Goal: Find specific page/section: Find specific page/section

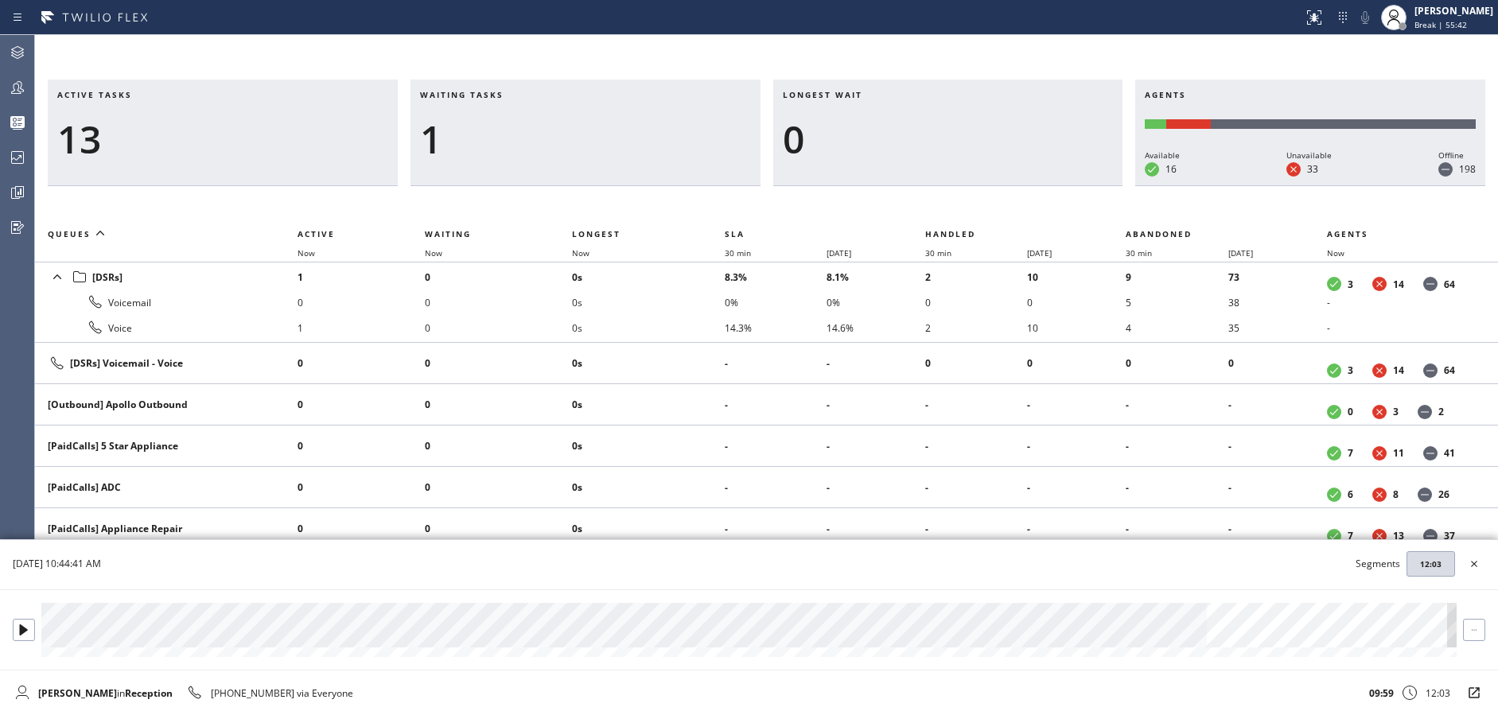
drag, startPoint x: 661, startPoint y: 143, endPoint x: 1381, endPoint y: 25, distance: 729.5
click at [693, 142] on div "1" at bounding box center [585, 139] width 331 height 46
click at [1466, 22] on span "Break | 55:43" at bounding box center [1440, 24] width 53 height 11
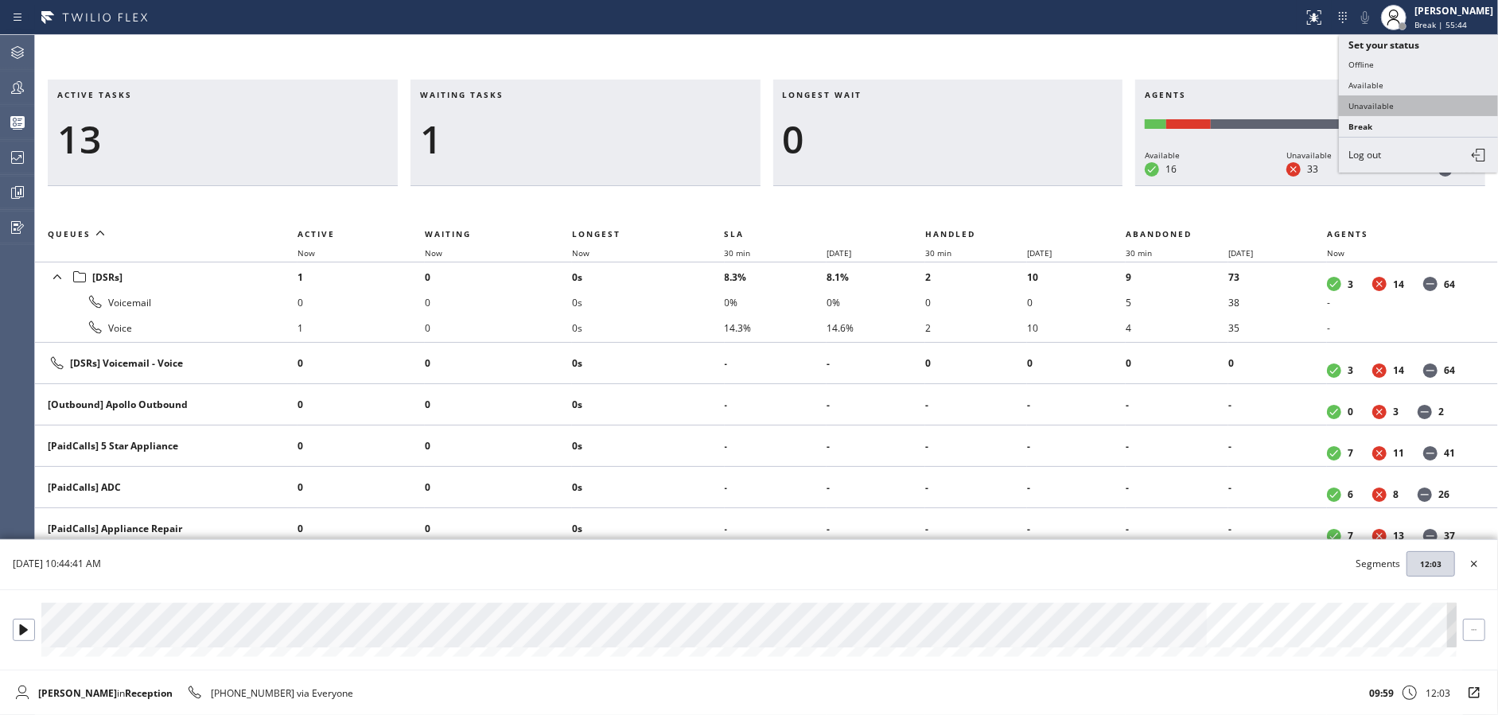
click at [1426, 111] on button "Unavailable" at bounding box center [1418, 105] width 159 height 21
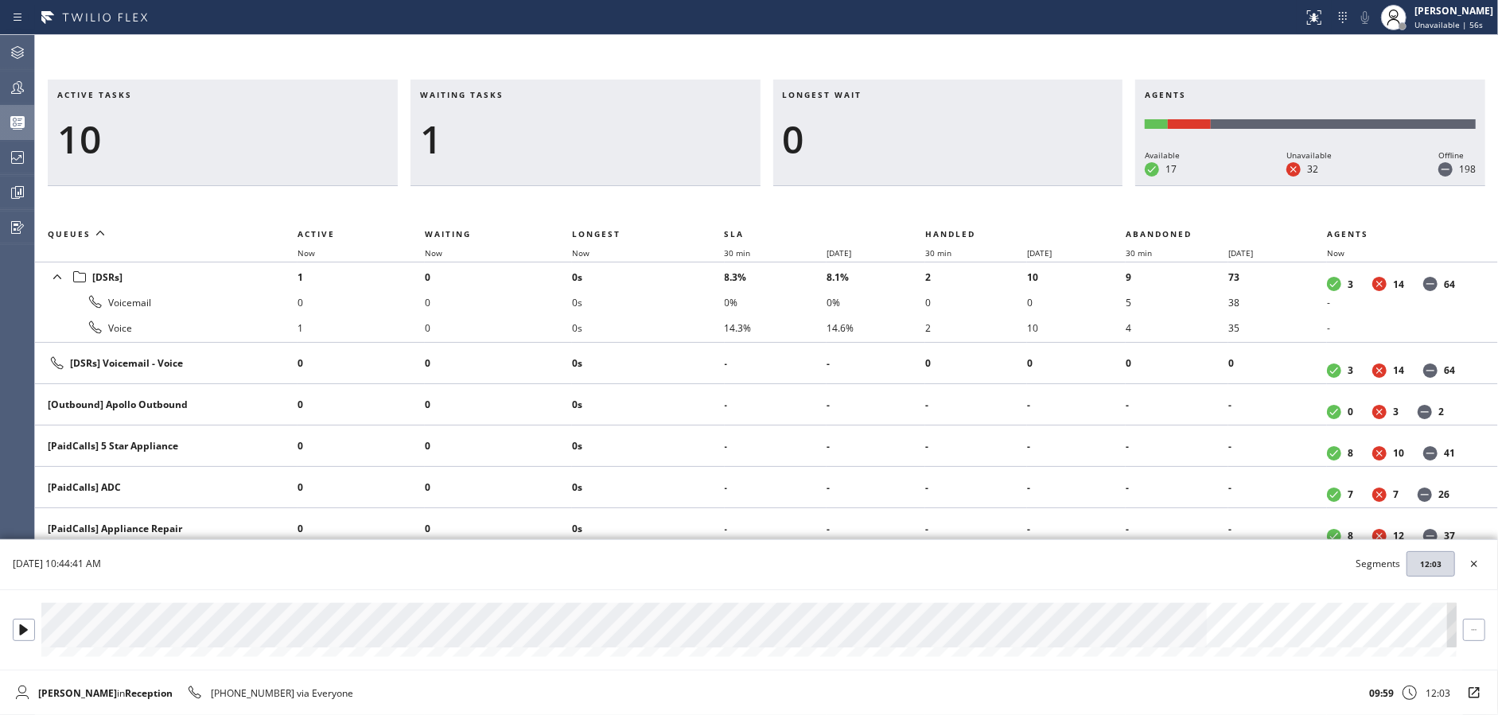
click at [4, 138] on div at bounding box center [17, 123] width 35 height 32
click at [1481, 566] on icon at bounding box center [1474, 563] width 19 height 19
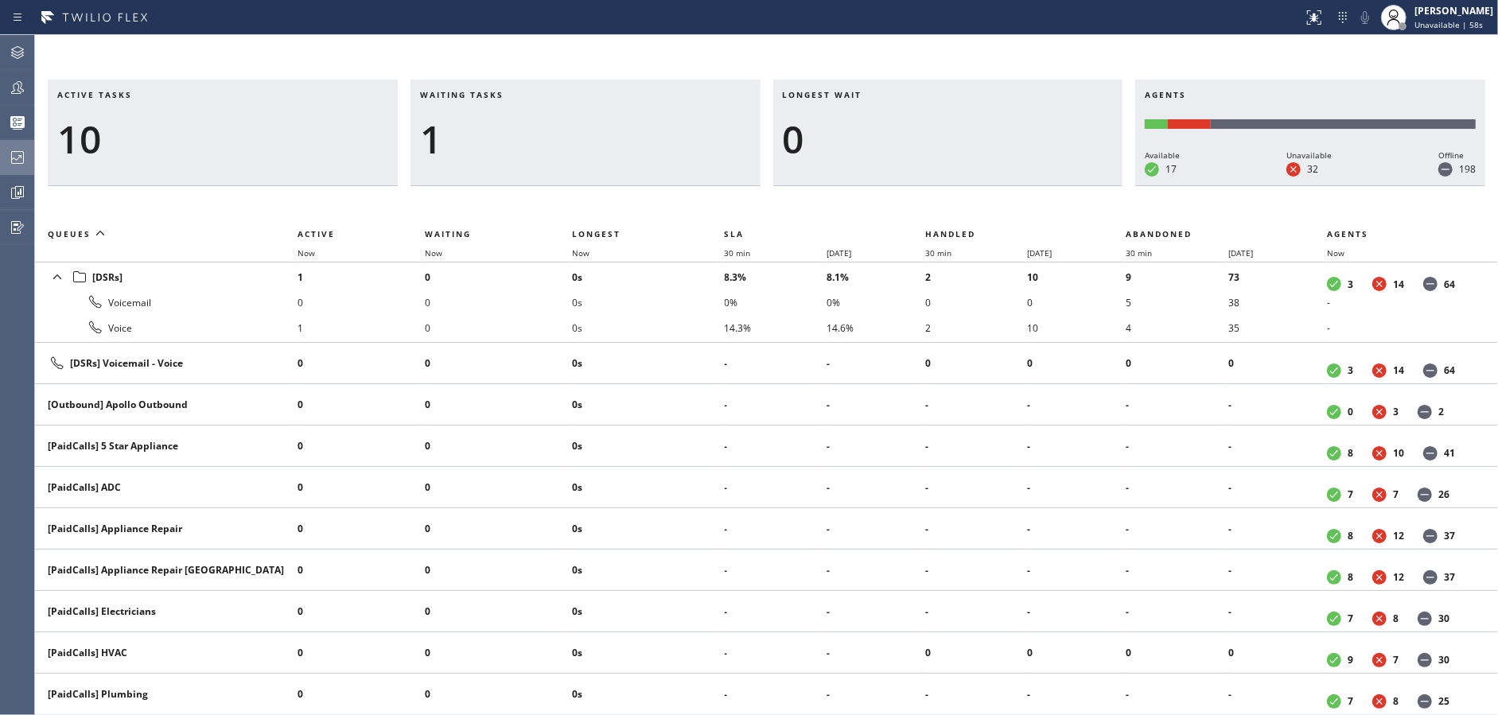
click at [17, 151] on icon at bounding box center [17, 157] width 13 height 13
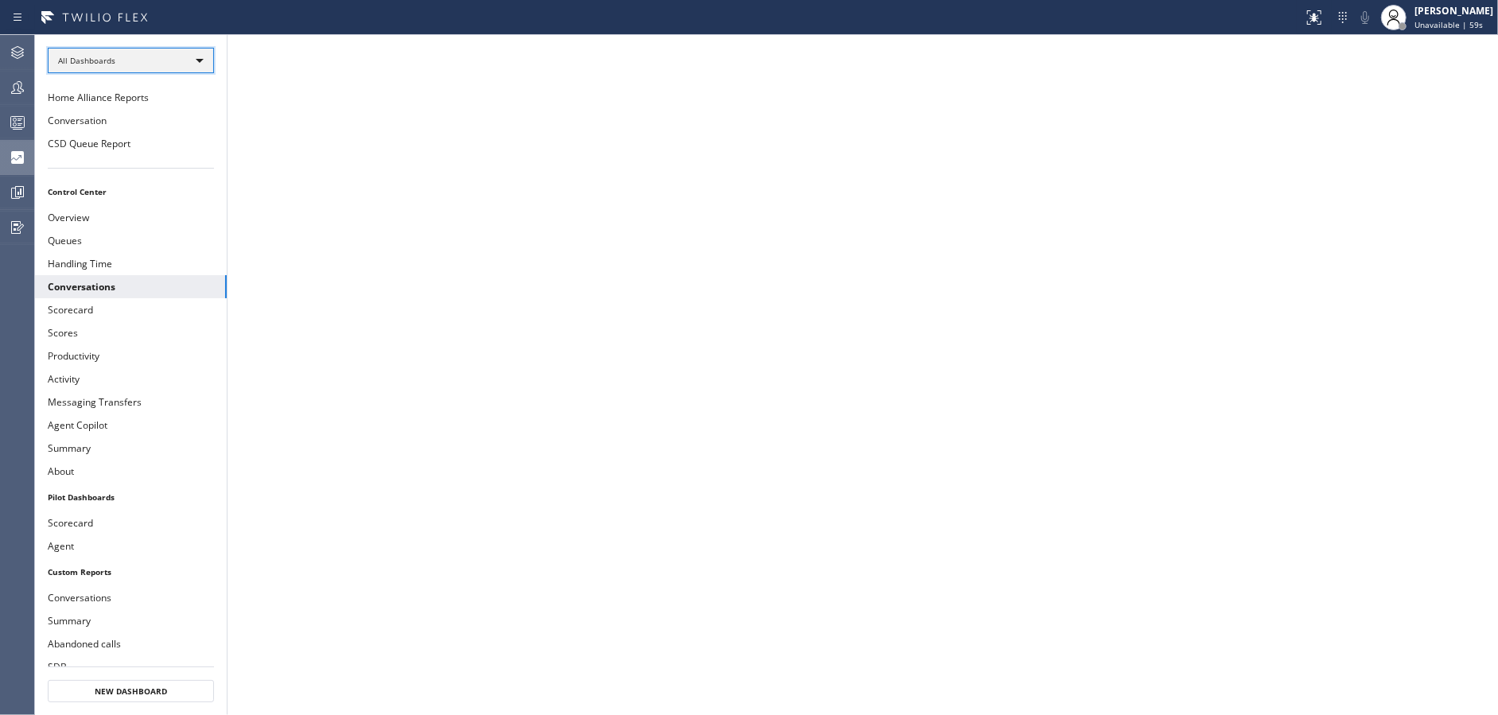
click at [178, 64] on div "All Dashboards" at bounding box center [131, 60] width 166 height 25
click at [145, 155] on li "Custom Reports" at bounding box center [130, 162] width 163 height 19
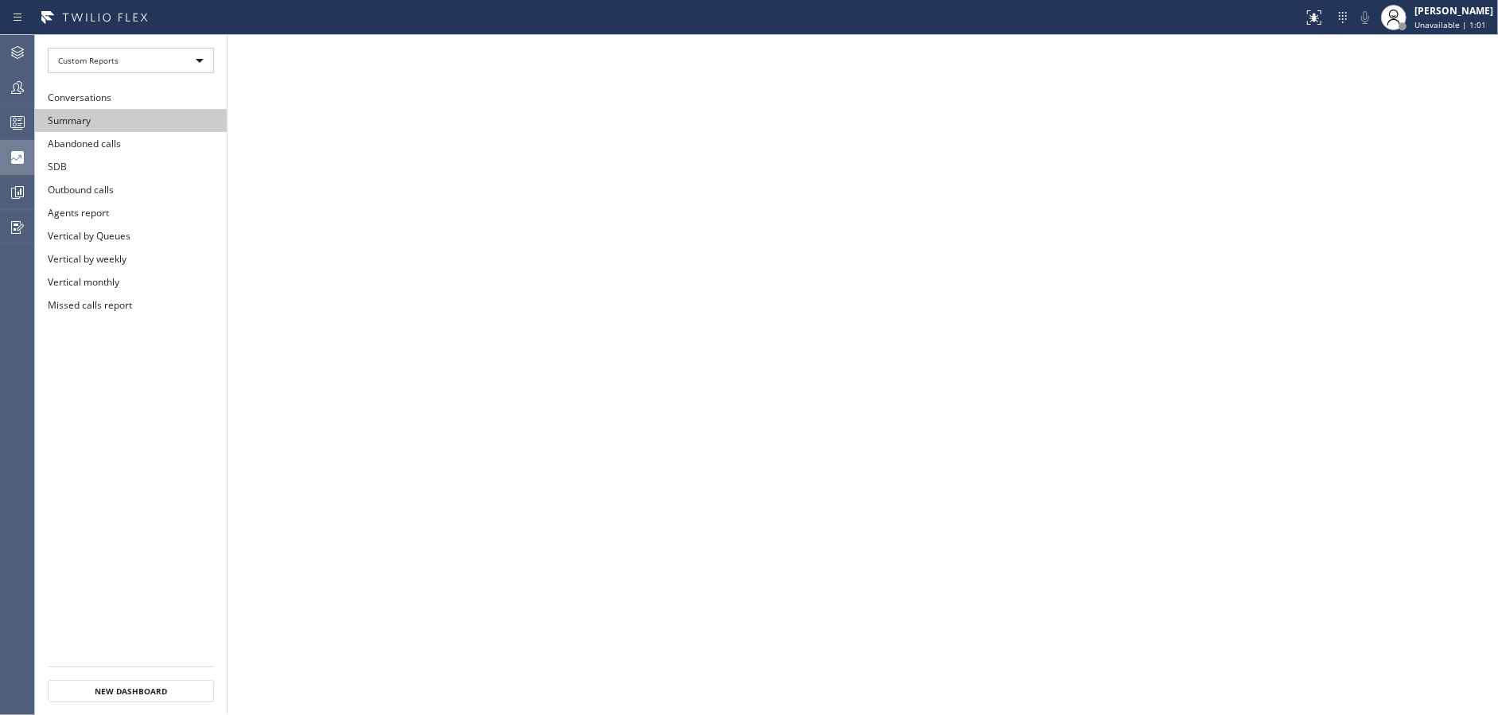
click at [145, 125] on button "Summary" at bounding box center [131, 120] width 192 height 23
click at [150, 54] on div "Custom Reports" at bounding box center [131, 60] width 166 height 25
click at [155, 113] on li "Control Center" at bounding box center [130, 122] width 163 height 19
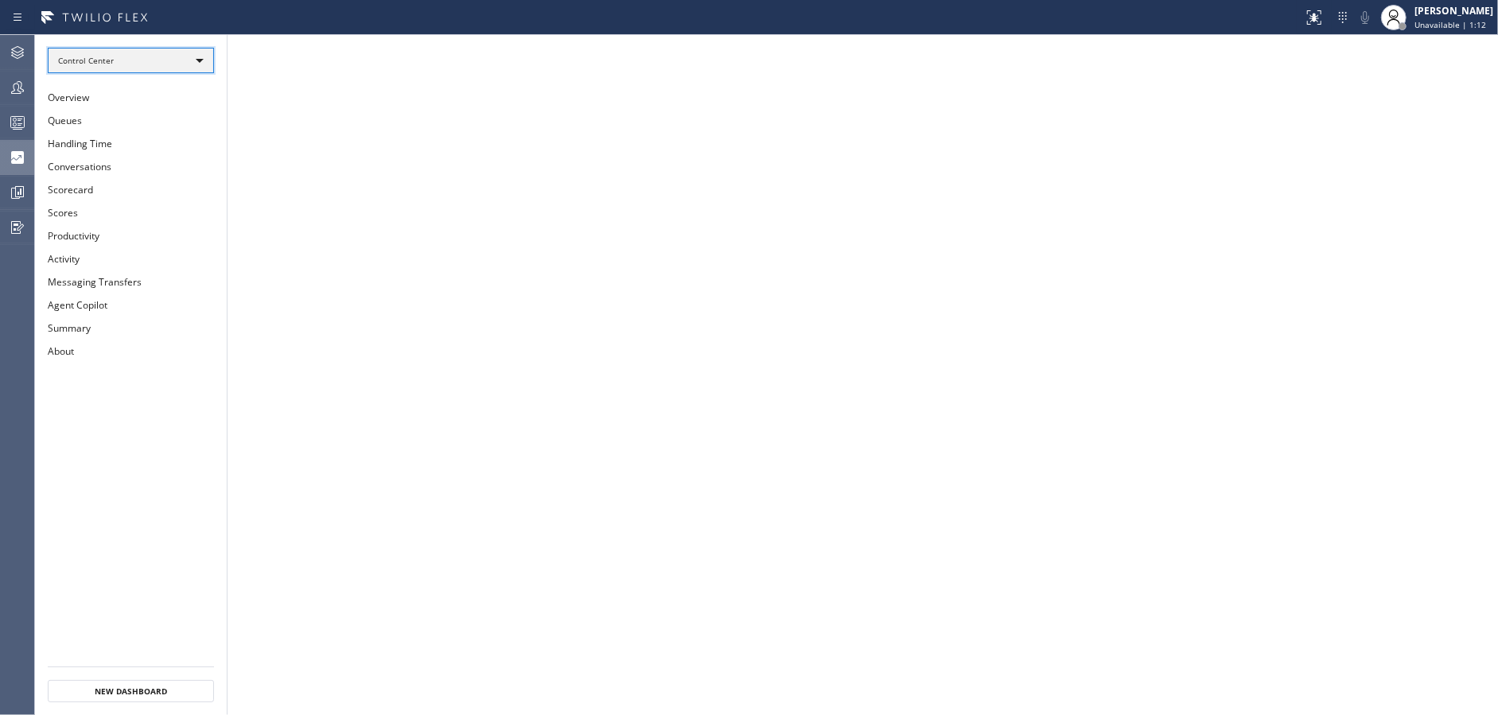
click at [201, 60] on div "Control Center" at bounding box center [131, 60] width 166 height 25
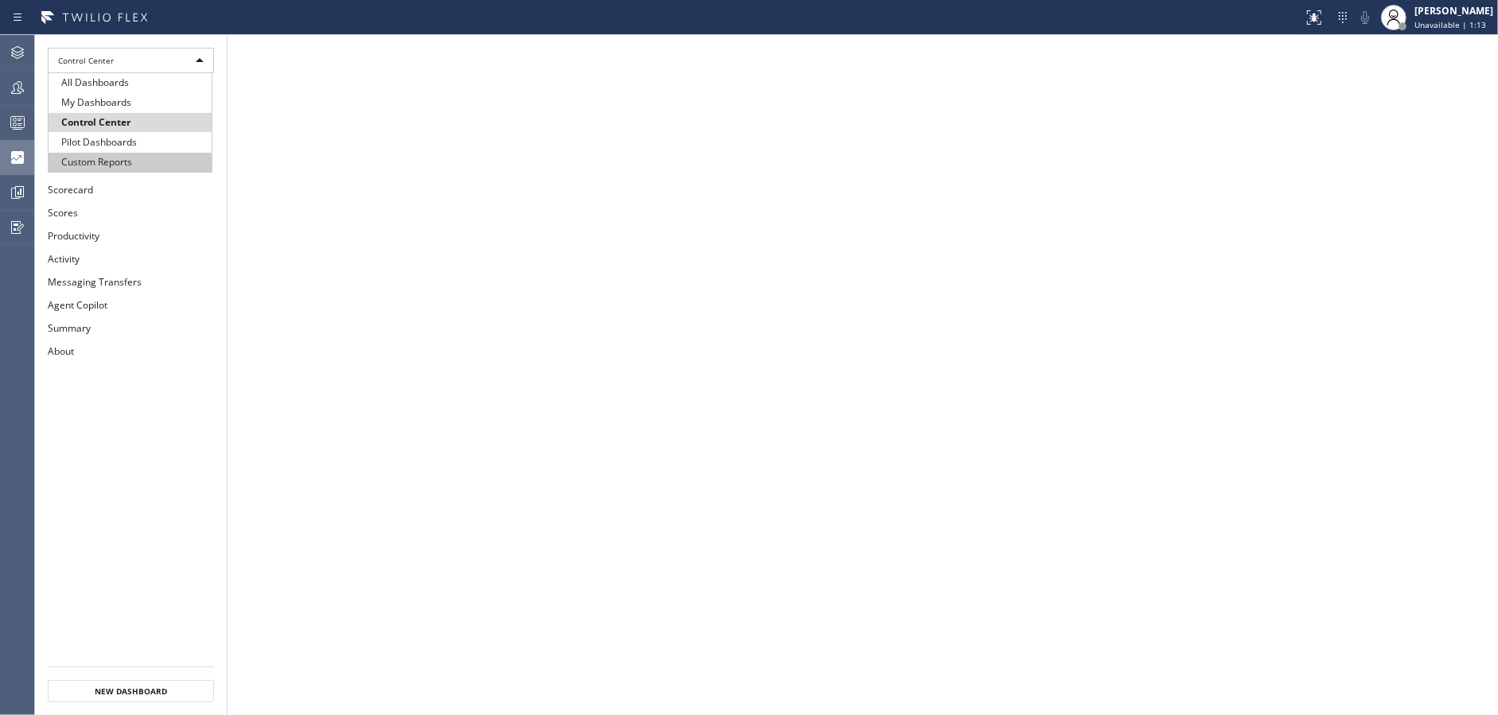
click at [168, 158] on li "Custom Reports" at bounding box center [130, 162] width 163 height 19
click at [168, 117] on button "Summary" at bounding box center [131, 120] width 192 height 23
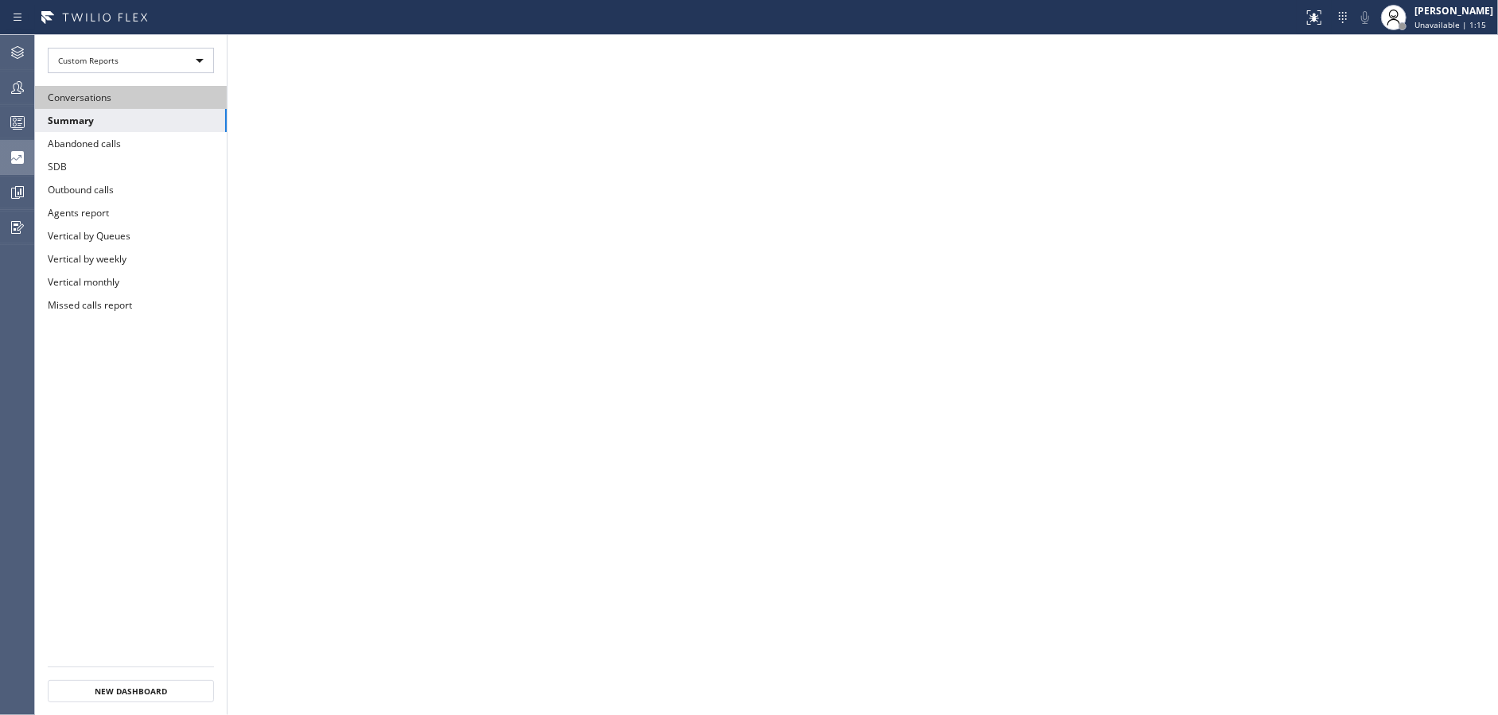
click at [164, 96] on button "Conversations" at bounding box center [131, 97] width 192 height 23
click at [165, 128] on button "Summary" at bounding box center [131, 120] width 192 height 23
